Goal: Register for event/course

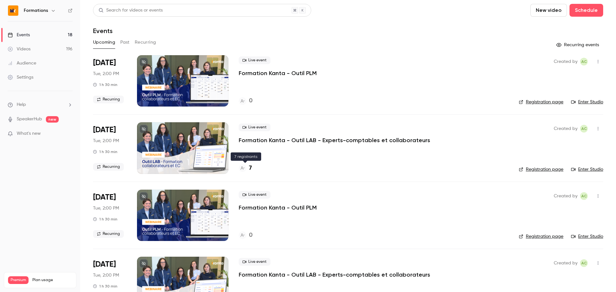
click at [242, 172] on div "7" at bounding box center [245, 168] width 13 height 9
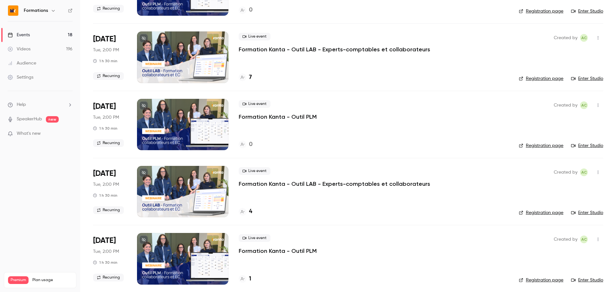
scroll to position [87, 0]
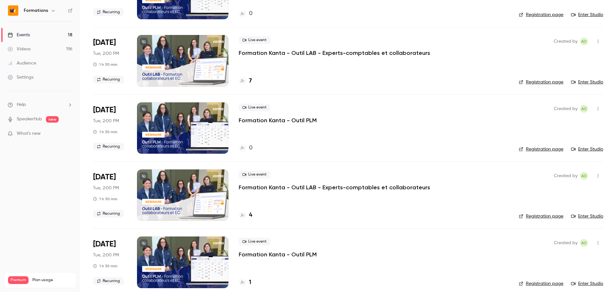
click at [325, 121] on div "Live event Formation Kanta - Outil PLM" at bounding box center [374, 114] width 270 height 21
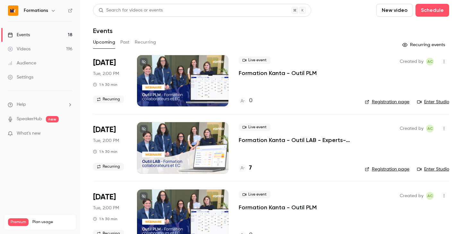
click at [440, 170] on link "Enter Studio" at bounding box center [433, 169] width 32 height 6
click at [437, 170] on link "Enter Studio" at bounding box center [433, 169] width 32 height 6
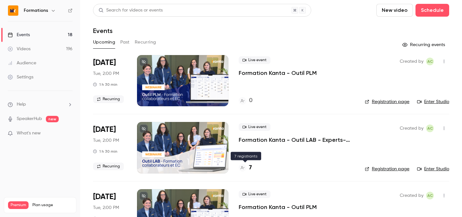
click at [241, 163] on div "Live event Formation Kanta - Outil LAB - Experts-comptables et collaborateurs 7" at bounding box center [297, 147] width 116 height 51
click at [241, 169] on icon at bounding box center [242, 168] width 4 height 4
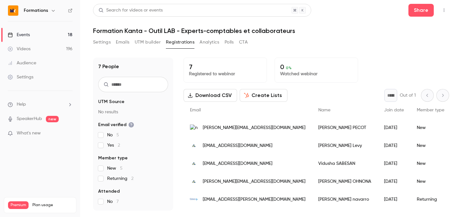
scroll to position [34, 0]
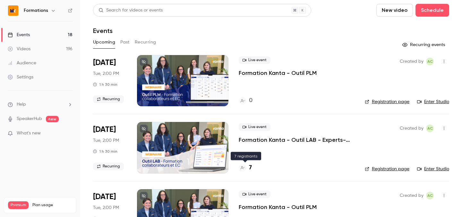
click at [245, 162] on div "Live event Formation Kanta - Outil LAB - Experts-comptables et collaborateurs 7" at bounding box center [297, 147] width 116 height 51
click at [243, 168] on icon at bounding box center [242, 168] width 4 height 4
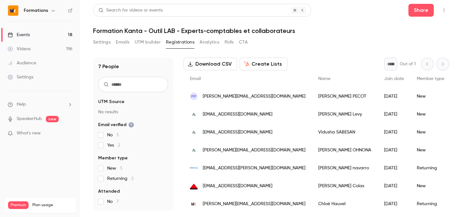
scroll to position [32, 0]
